Goal: Task Accomplishment & Management: Use online tool/utility

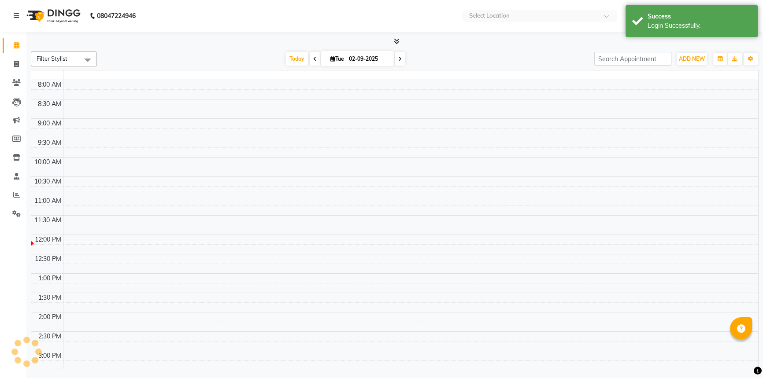
select select "en"
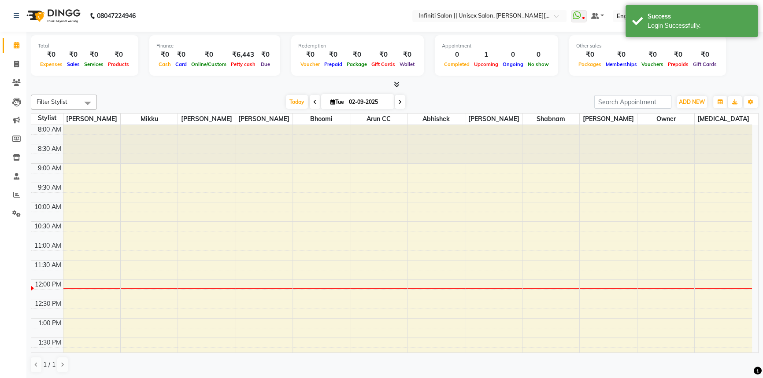
click at [398, 80] on span at bounding box center [394, 84] width 9 height 9
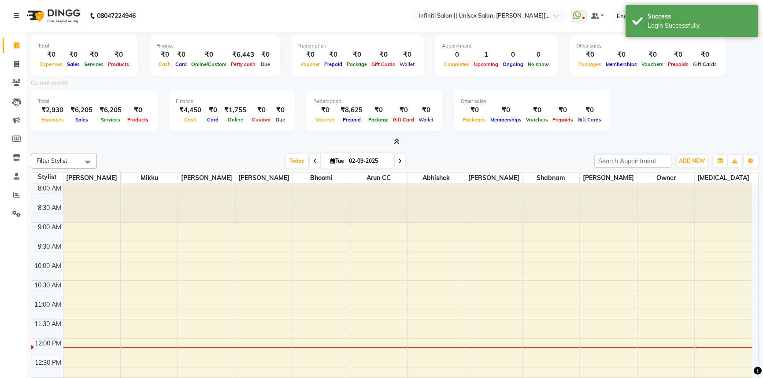
click at [396, 141] on icon at bounding box center [397, 141] width 6 height 7
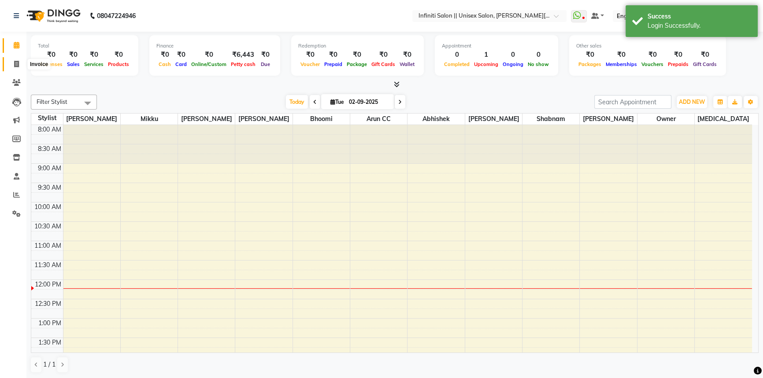
click at [18, 60] on span at bounding box center [16, 64] width 15 height 10
select select "service"
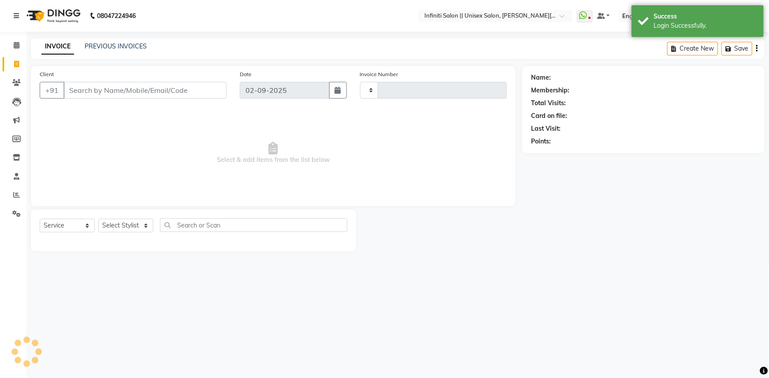
type input "0903"
select select "8233"
click at [114, 48] on link "PREVIOUS INVOICES" at bounding box center [116, 46] width 62 height 8
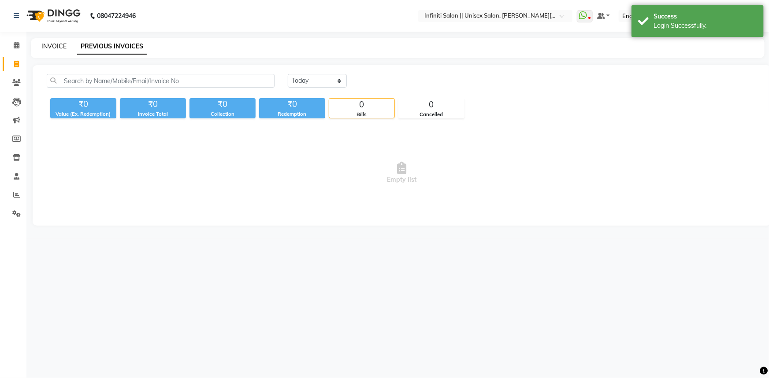
click at [53, 42] on link "INVOICE" at bounding box center [53, 46] width 25 height 8
select select "8233"
select select "service"
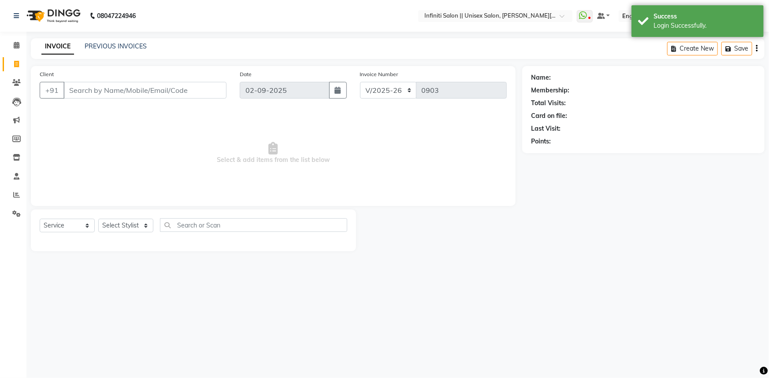
click at [38, 12] on img at bounding box center [52, 16] width 60 height 25
